Goal: Task Accomplishment & Management: Complete application form

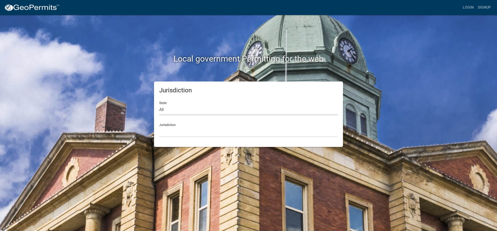
click at [171, 109] on select "All [US_STATE] [US_STATE] [US_STATE] [US_STATE] [US_STATE] [US_STATE] [US_STATE…" at bounding box center [248, 109] width 178 height 11
select select "[US_STATE]"
click at [159, 104] on select "All [US_STATE] [US_STATE] [US_STATE] [US_STATE] [US_STATE] [US_STATE] [US_STATE…" at bounding box center [248, 109] width 178 height 11
click at [178, 135] on select "[GEOGRAPHIC_DATA], [US_STATE][PERSON_NAME][GEOGRAPHIC_DATA], [US_STATE][PERSON_…" at bounding box center [248, 131] width 178 height 11
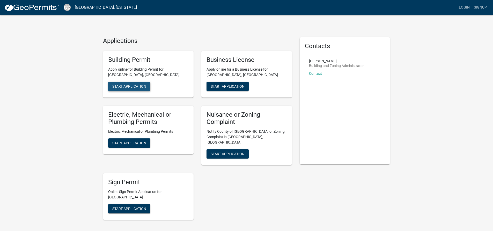
click at [131, 88] on span "Start Application" at bounding box center [129, 86] width 34 height 4
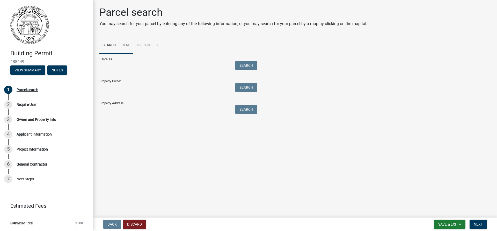
click at [126, 43] on link "Map" at bounding box center [126, 45] width 14 height 17
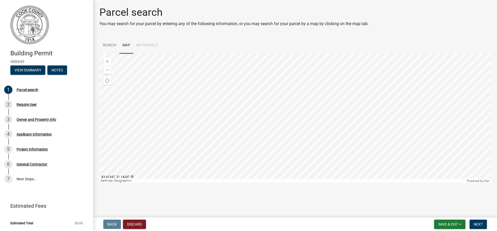
click at [297, 131] on div at bounding box center [294, 118] width 391 height 129
click at [276, 72] on div at bounding box center [294, 118] width 391 height 129
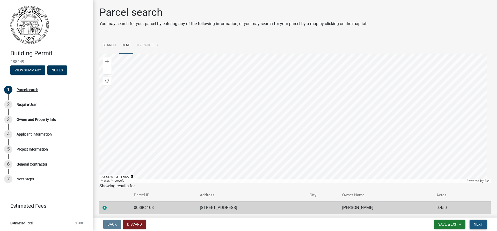
click at [479, 224] on span "Next" at bounding box center [477, 224] width 9 height 4
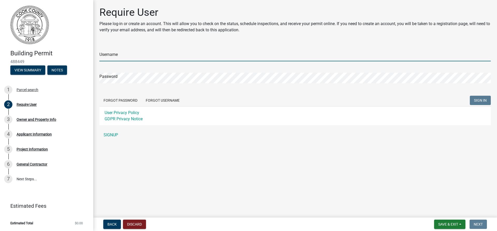
type input "[EMAIL_ADDRESS][DOMAIN_NAME]"
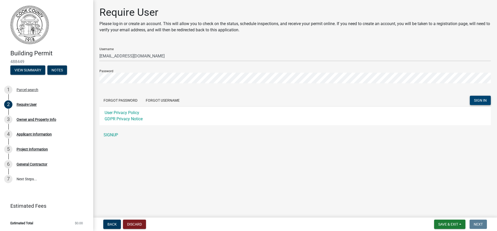
click at [479, 99] on span "SIGN IN" at bounding box center [480, 100] width 13 height 4
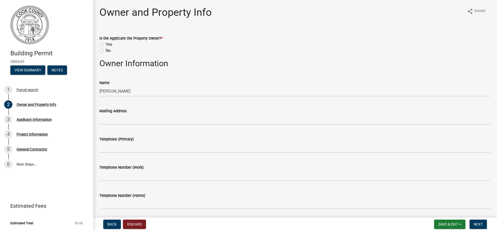
click at [106, 44] on label "Yes" at bounding box center [109, 44] width 6 height 6
click at [106, 44] on input "Yes" at bounding box center [107, 42] width 3 height 3
radio input "true"
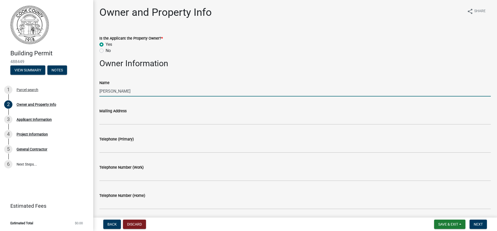
drag, startPoint x: 128, startPoint y: 90, endPoint x: 136, endPoint y: 91, distance: 8.6
click at [128, 90] on input "[PERSON_NAME]" at bounding box center [294, 91] width 391 height 11
click at [155, 91] on input "[PERSON_NAME]" at bounding box center [294, 91] width 391 height 11
type input "T"
type input "QUICK CUSOM HOMES"
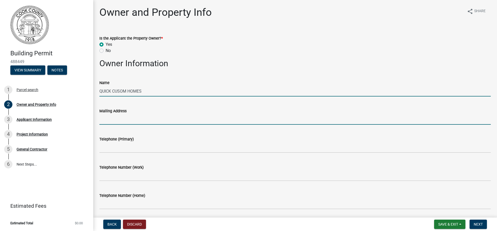
click at [126, 123] on input "Mailing Address" at bounding box center [294, 119] width 391 height 11
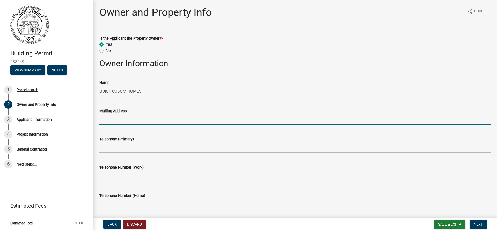
type input "[STREET_ADDRESS]"
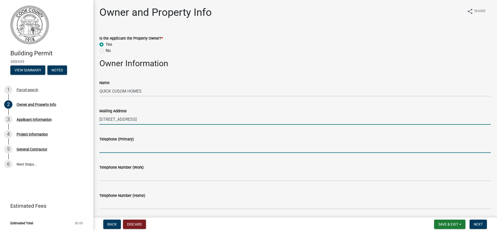
click at [123, 147] on input "Telephone (Primary)" at bounding box center [294, 147] width 391 height 11
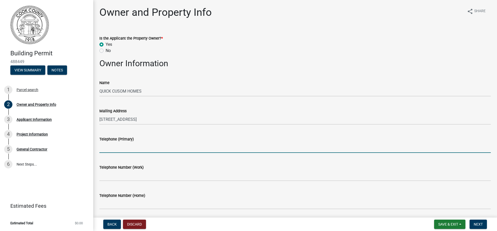
type input "[PHONE_NUMBER]"
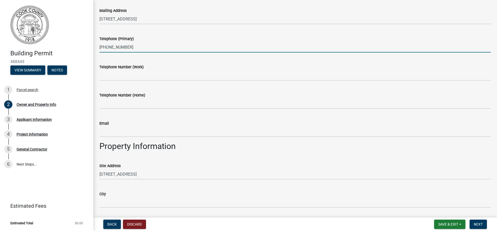
scroll to position [103, 0]
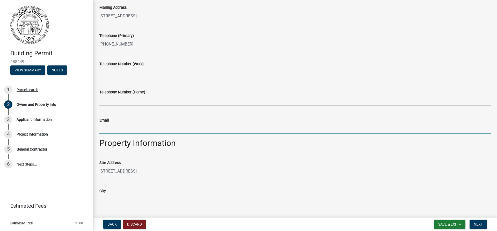
click at [129, 128] on input "Email" at bounding box center [294, 128] width 391 height 11
type input "[EMAIL_ADDRESS][DOMAIN_NAME]"
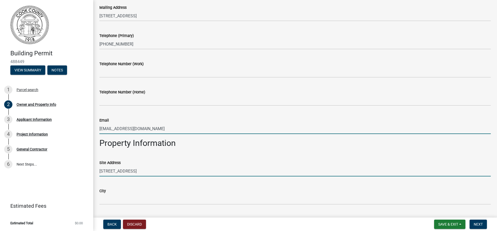
click at [137, 172] on input "[STREET_ADDRESS]" at bounding box center [294, 171] width 391 height 11
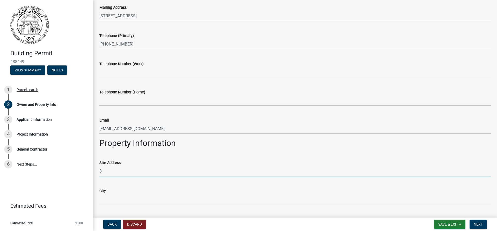
type input "8"
type input "[STREET_ADDRESS]"
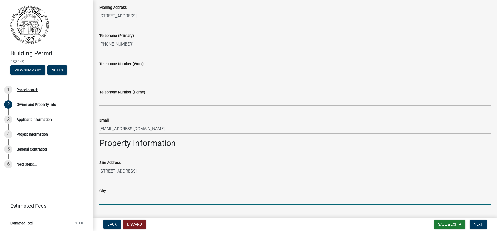
click at [132, 201] on input "City" at bounding box center [294, 199] width 391 height 11
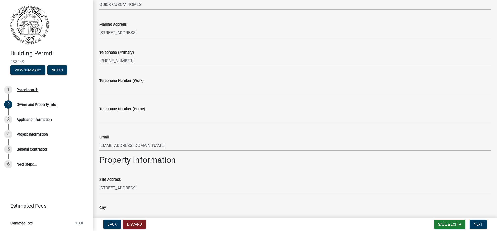
scroll to position [78, 0]
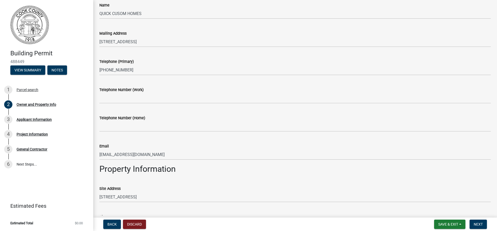
type input "Adel"
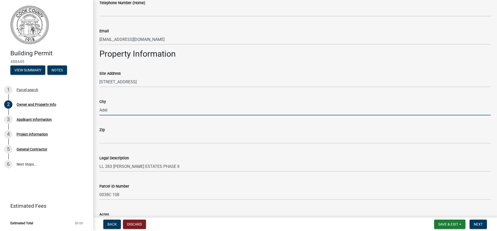
scroll to position [233, 0]
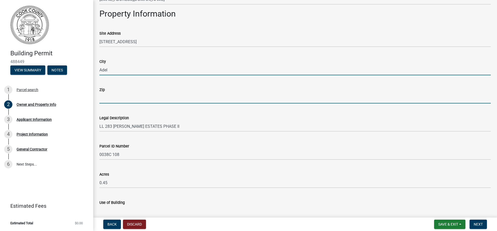
click at [110, 99] on input "Zip" at bounding box center [294, 98] width 391 height 11
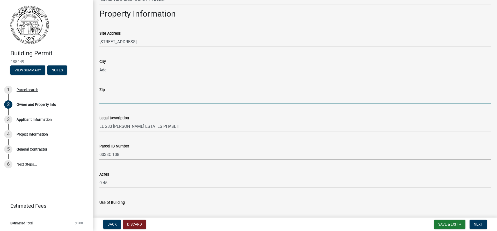
type input "31620"
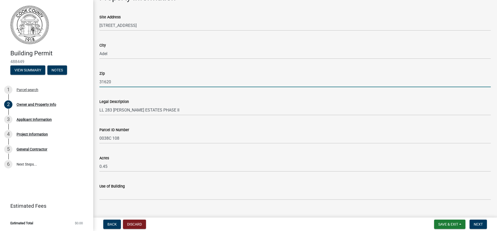
scroll to position [258, 0]
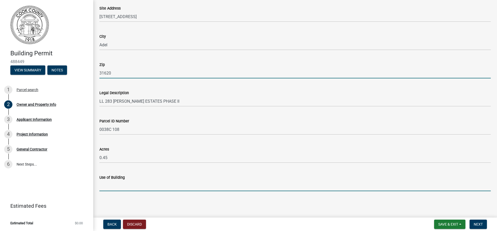
click at [117, 188] on input "Use of Building" at bounding box center [294, 186] width 391 height 11
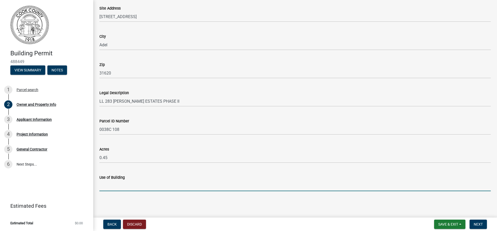
type input "RESIDENTIAL"
click at [480, 223] on span "Next" at bounding box center [477, 224] width 9 height 4
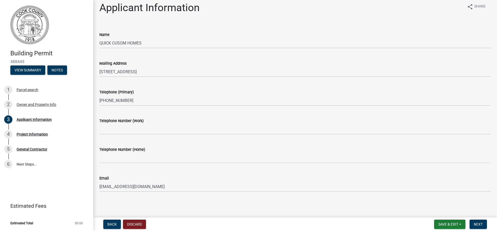
scroll to position [6, 0]
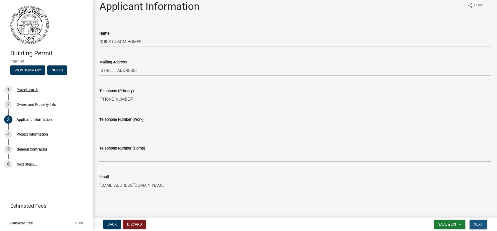
click at [480, 224] on span "Next" at bounding box center [477, 224] width 9 height 4
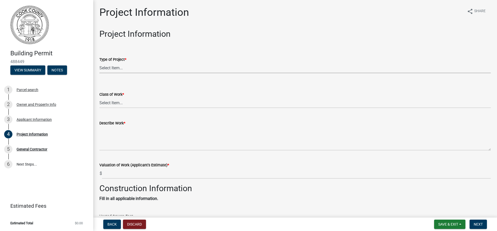
click at [113, 66] on select "Select Item... Manufactured Home New Single Family New Multi-Family New Commerc…" at bounding box center [294, 68] width 391 height 11
click at [99, 63] on select "Select Item... Manufactured Home New Single Family New Multi-Family New Commerc…" at bounding box center [294, 68] width 391 height 11
select select "42590599-3c97-479d-b3e9-fbeca9af4fb5"
click at [121, 104] on select "Select Item... Addition Alteration Demolish Erect Move Relocate Repair ReRoof" at bounding box center [294, 103] width 391 height 11
click at [99, 98] on select "Select Item... Addition Alteration Demolish Erect Move Relocate Repair ReRoof" at bounding box center [294, 103] width 391 height 11
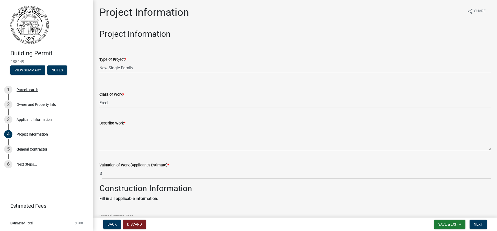
select select "f413462a-a798-4a98-8478-fb6197e89690"
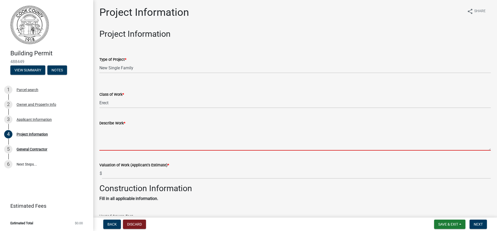
click at [113, 140] on textarea "Describe Work *" at bounding box center [294, 138] width 391 height 24
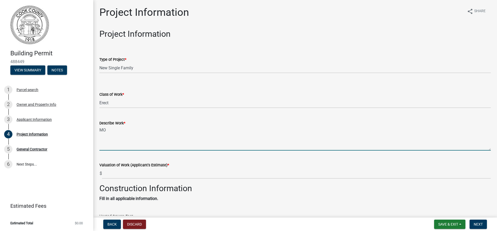
type textarea "M"
type textarea "CONCRETE SLAB, WOOD FRAMED, CONCRETE SIDING, SHINGE ROOF"
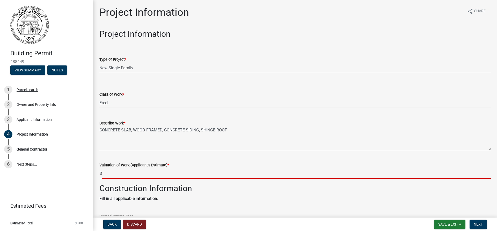
click at [114, 174] on input "text" at bounding box center [296, 173] width 388 height 11
type input "205000"
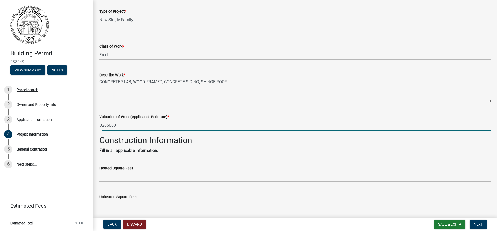
scroll to position [103, 0]
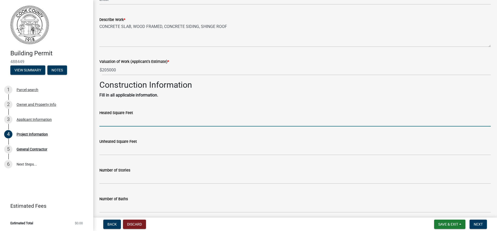
click at [121, 122] on input "text" at bounding box center [294, 121] width 391 height 11
type input "1823"
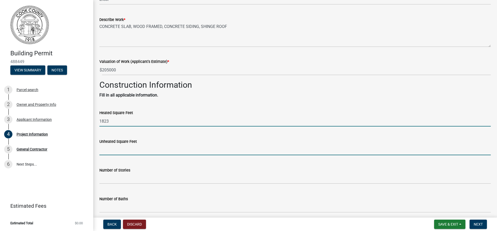
click at [113, 151] on input "text" at bounding box center [294, 150] width 391 height 11
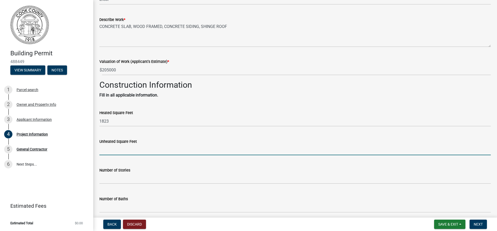
click at [105, 150] on input "text" at bounding box center [294, 150] width 391 height 11
type input "639"
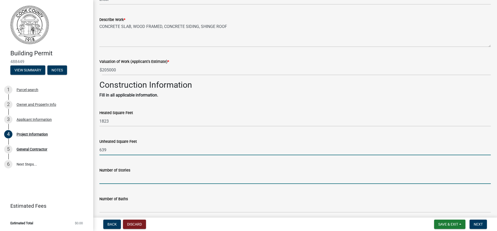
click at [128, 176] on input "text" at bounding box center [294, 178] width 391 height 11
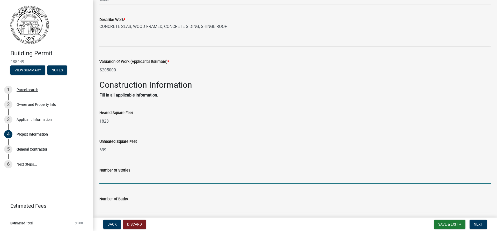
type input "1"
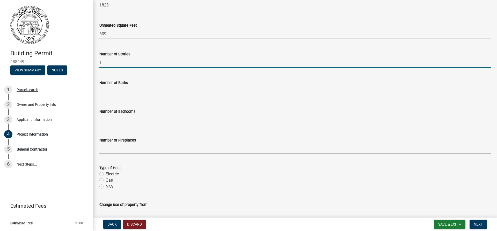
scroll to position [233, 0]
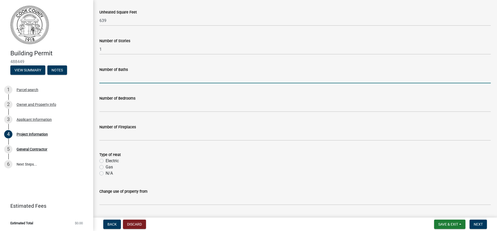
click at [115, 76] on input "text" at bounding box center [294, 78] width 391 height 11
type input "2"
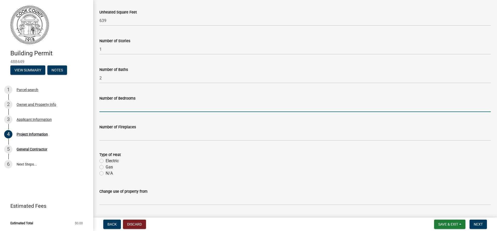
drag, startPoint x: 122, startPoint y: 110, endPoint x: 126, endPoint y: 110, distance: 3.4
click at [122, 110] on input "text" at bounding box center [294, 106] width 391 height 11
type input "4"
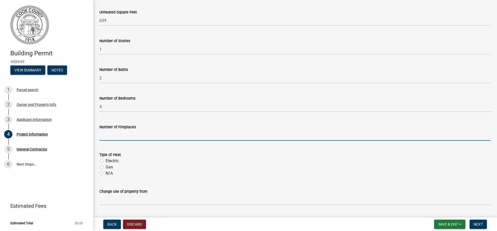
click at [121, 134] on input "text" at bounding box center [294, 135] width 391 height 11
type input "0"
click at [106, 161] on label "Electric" at bounding box center [112, 161] width 13 height 6
click at [106, 161] on input "Electric" at bounding box center [107, 159] width 3 height 3
radio input "true"
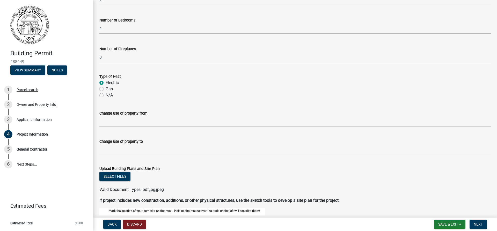
scroll to position [336, 0]
